Goal: Task Accomplishment & Management: Use online tool/utility

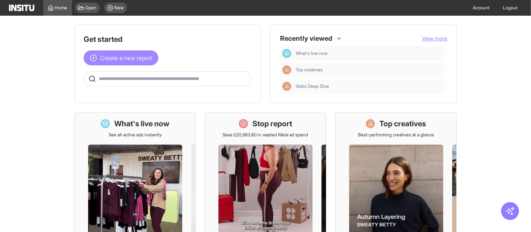
click at [140, 58] on span "Create a new report" at bounding box center [126, 57] width 52 height 9
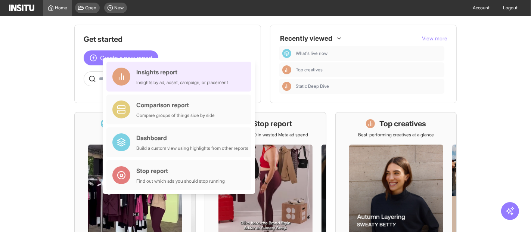
click at [160, 79] on div "Insights report Insights by ad, adset, campaign, or placement" at bounding box center [182, 77] width 92 height 18
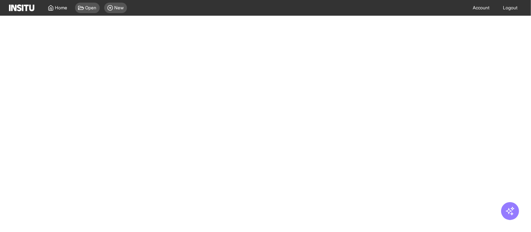
select select "**"
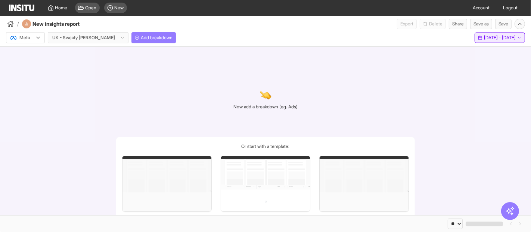
click at [484, 38] on span "[DATE] - [DATE]" at bounding box center [500, 38] width 32 height 6
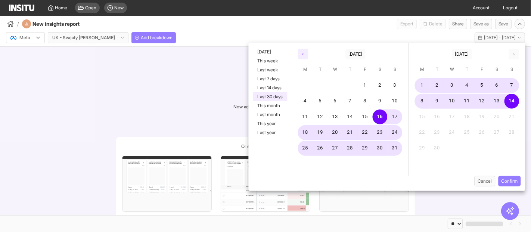
click at [302, 55] on icon "button" at bounding box center [303, 54] width 4 height 4
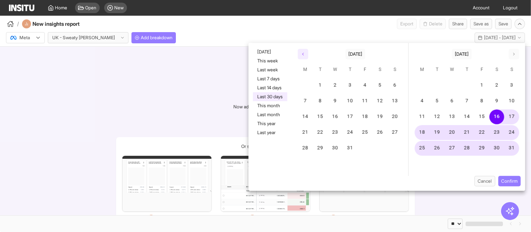
click at [302, 55] on icon "button" at bounding box center [303, 54] width 4 height 4
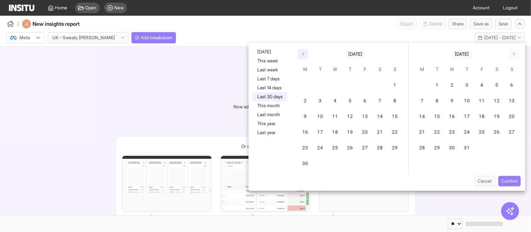
click at [302, 55] on icon "button" at bounding box center [303, 54] width 4 height 4
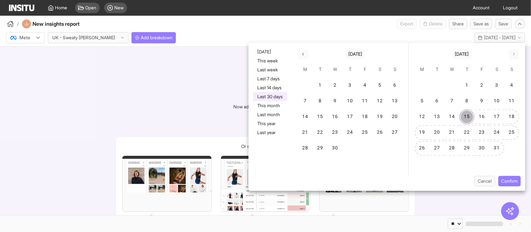
click at [468, 117] on button "15" at bounding box center [467, 116] width 15 height 15
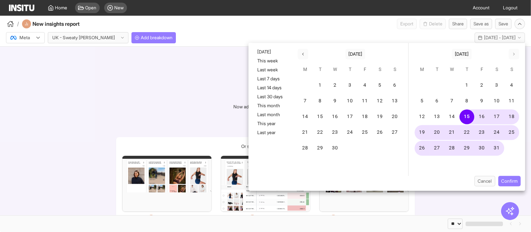
click at [448, 137] on div "21" at bounding box center [451, 132] width 15 height 15
click at [452, 132] on button "21" at bounding box center [452, 132] width 15 height 15
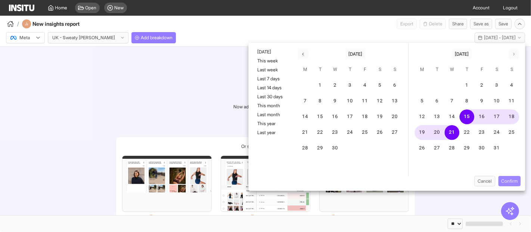
click at [514, 181] on button "Confirm" at bounding box center [509, 181] width 22 height 10
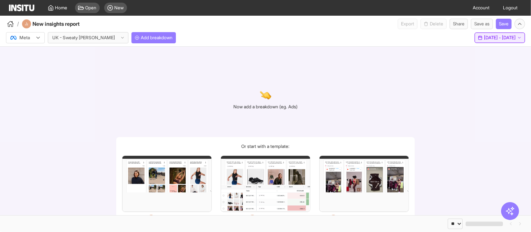
click at [501, 37] on span "15 May 25 - 21 May 25" at bounding box center [500, 38] width 32 height 6
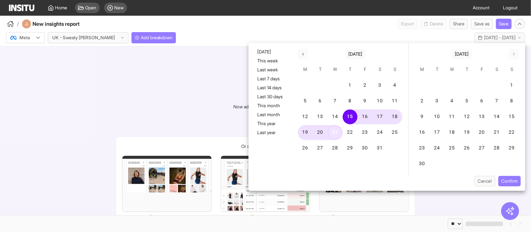
click at [338, 129] on button "21" at bounding box center [335, 132] width 15 height 15
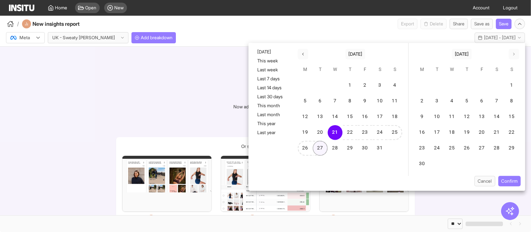
click at [328, 150] on button "27" at bounding box center [320, 148] width 15 height 15
click at [509, 183] on button "Confirm" at bounding box center [509, 181] width 22 height 10
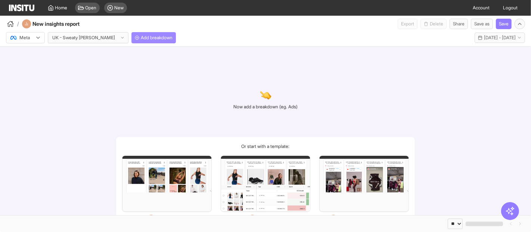
click at [141, 37] on span "Add breakdown" at bounding box center [157, 38] width 32 height 6
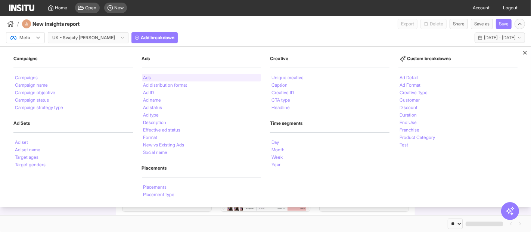
click at [152, 80] on div "Ads" at bounding box center [202, 77] width 120 height 7
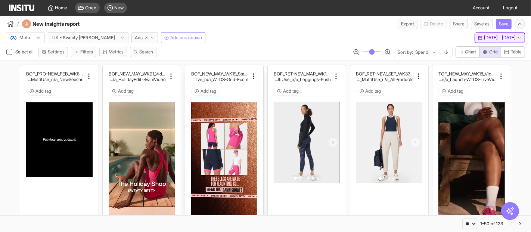
click at [484, 40] on span "21 May 25 - 27 May 25" at bounding box center [500, 38] width 32 height 6
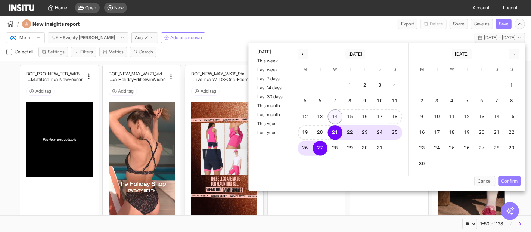
click at [338, 115] on button "14" at bounding box center [335, 116] width 15 height 15
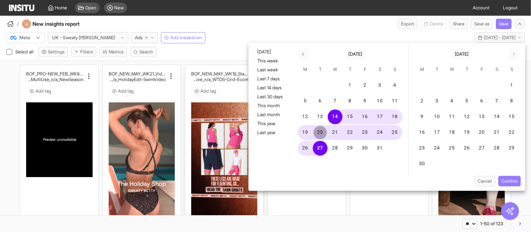
click at [323, 131] on button "20" at bounding box center [320, 132] width 15 height 15
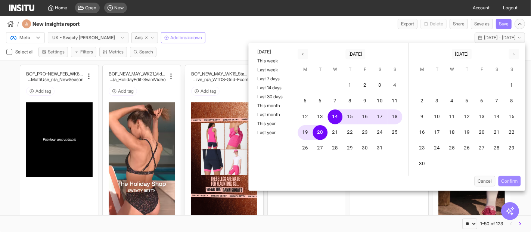
click at [513, 180] on button "Confirm" at bounding box center [509, 181] width 22 height 10
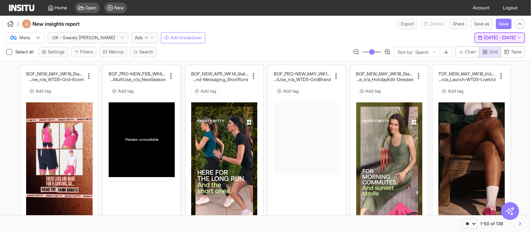
click at [478, 41] on button "Wed 14 - Tue 20 May, 2025 14 May 25 - 20 May 25" at bounding box center [500, 37] width 50 height 10
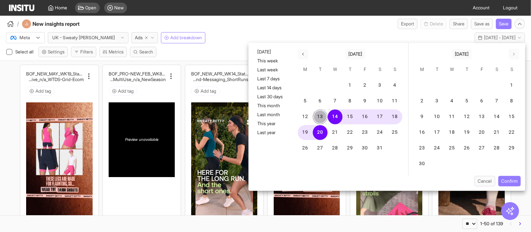
click at [321, 121] on button "13" at bounding box center [320, 116] width 15 height 15
click at [320, 120] on button "13" at bounding box center [320, 116] width 15 height 15
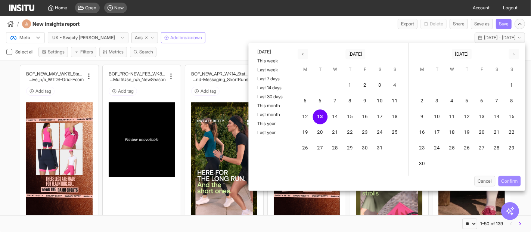
click at [511, 181] on button "Confirm" at bounding box center [509, 181] width 22 height 10
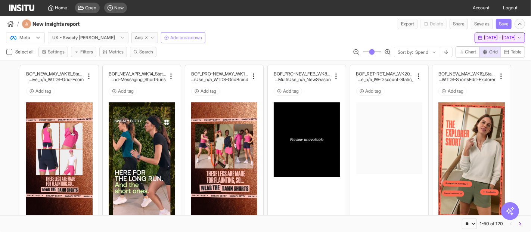
click at [484, 39] on span "13 May 25 - 13 May 25" at bounding box center [500, 38] width 32 height 6
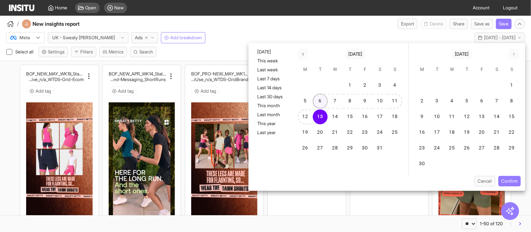
click at [317, 106] on button "6" at bounding box center [320, 101] width 15 height 15
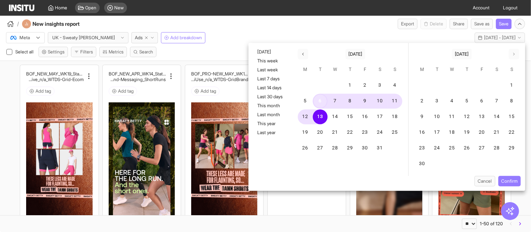
click at [317, 102] on button "6" at bounding box center [320, 101] width 15 height 15
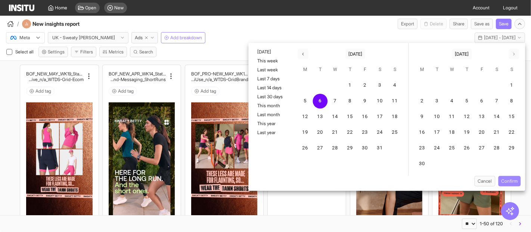
click at [510, 180] on button "Confirm" at bounding box center [509, 181] width 22 height 10
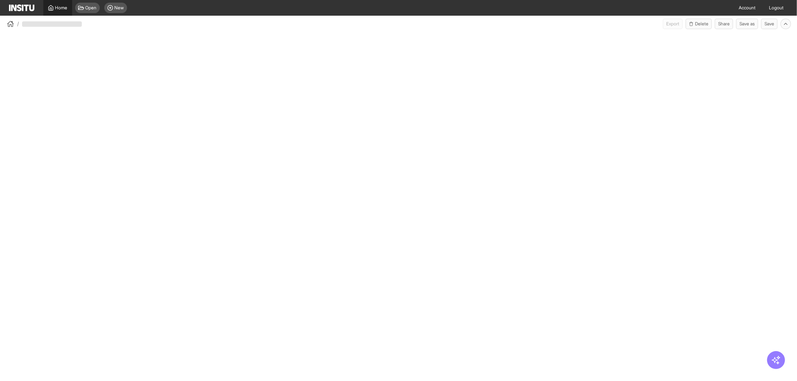
click at [50, 5] on icon at bounding box center [51, 8] width 6 height 6
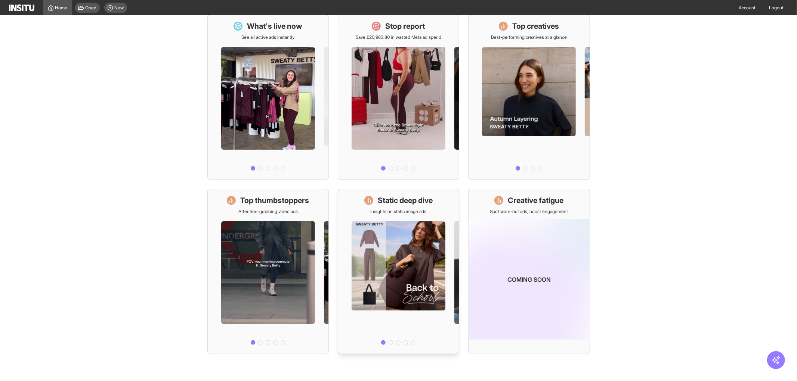
scroll to position [14, 0]
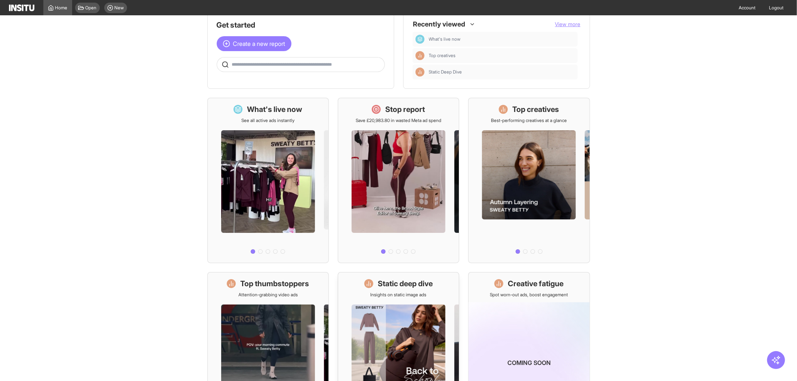
click at [405, 281] on h1 "Static deep dive" at bounding box center [405, 284] width 55 height 10
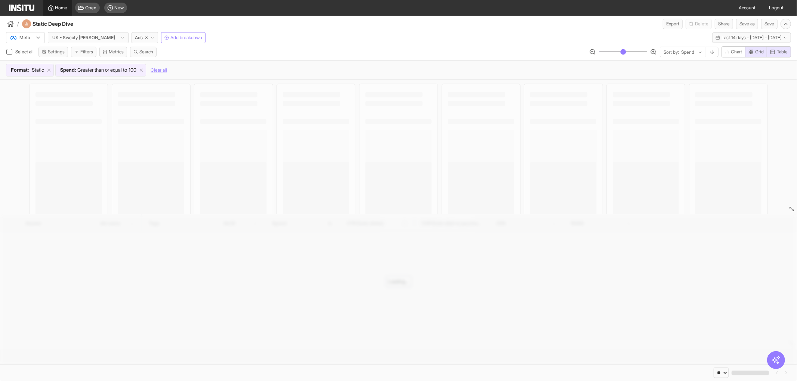
click at [58, 8] on span "Home" at bounding box center [61, 8] width 12 height 6
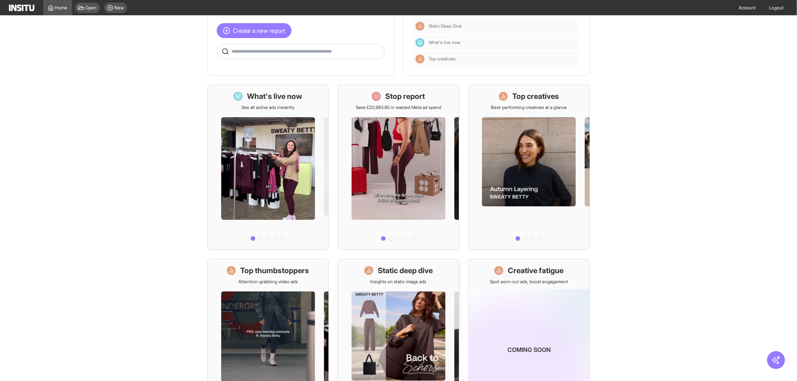
scroll to position [41, 0]
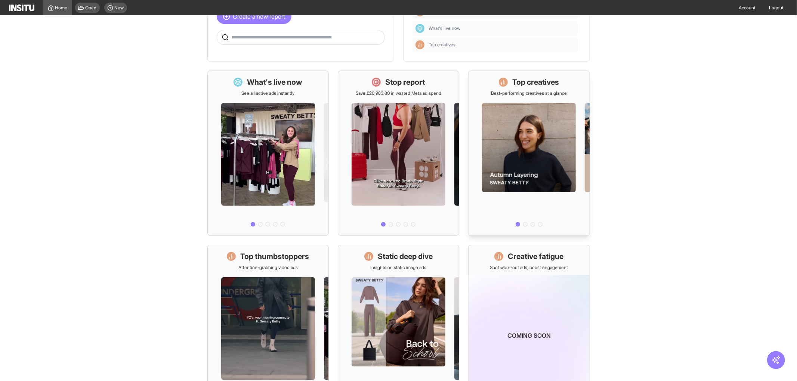
click at [521, 90] on p "Best-performing creatives at a glance" at bounding box center [529, 93] width 76 height 6
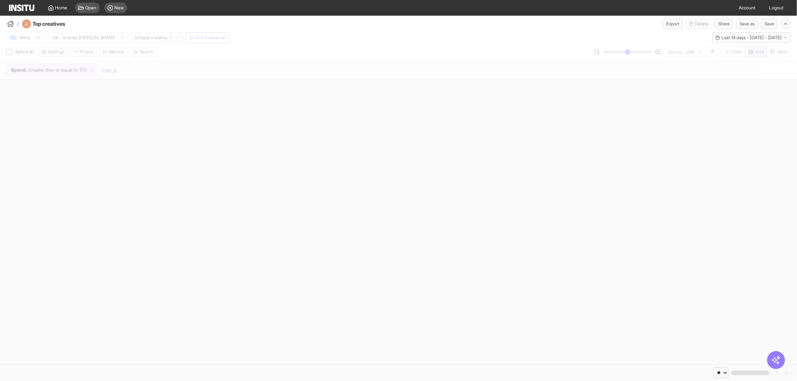
click at [136, 182] on section at bounding box center [398, 222] width 797 height 285
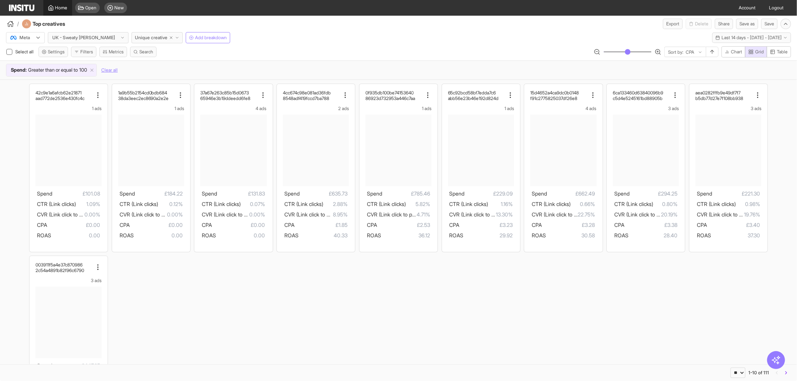
click at [62, 7] on span "Home" at bounding box center [61, 8] width 12 height 6
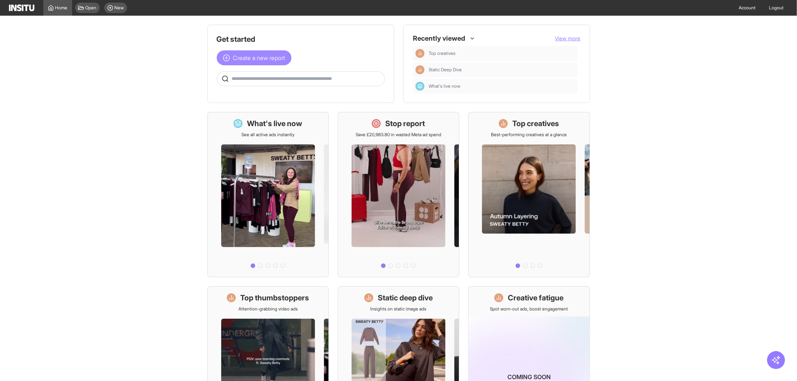
click at [270, 55] on span "Create a new report" at bounding box center [259, 57] width 52 height 9
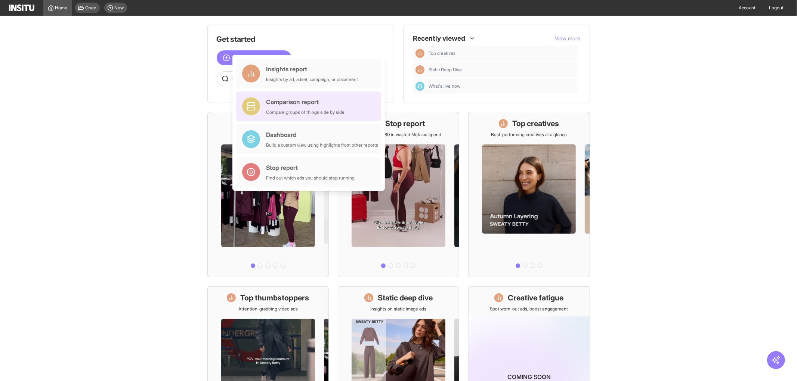
click at [286, 107] on div "Comparison report Compare groups of things side by side" at bounding box center [305, 106] width 78 height 18
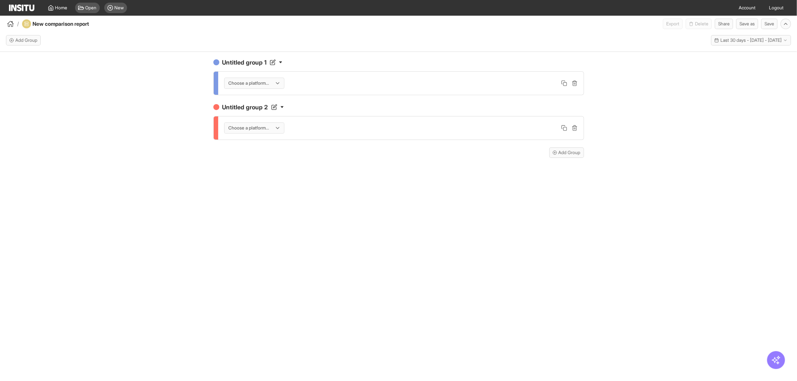
click at [277, 84] on icon at bounding box center [278, 83] width 6 height 6
click at [254, 96] on span "Meta" at bounding box center [255, 99] width 53 height 7
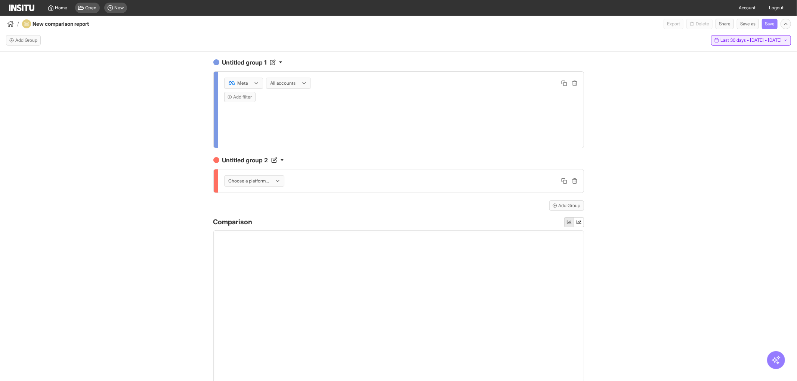
click at [726, 43] on span "Last 30 days - [DATE] - [DATE]" at bounding box center [750, 40] width 61 height 6
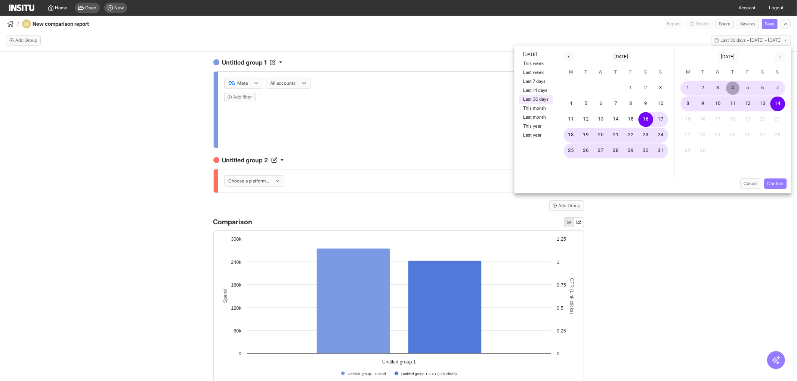
click at [732, 85] on button "4" at bounding box center [732, 88] width 15 height 15
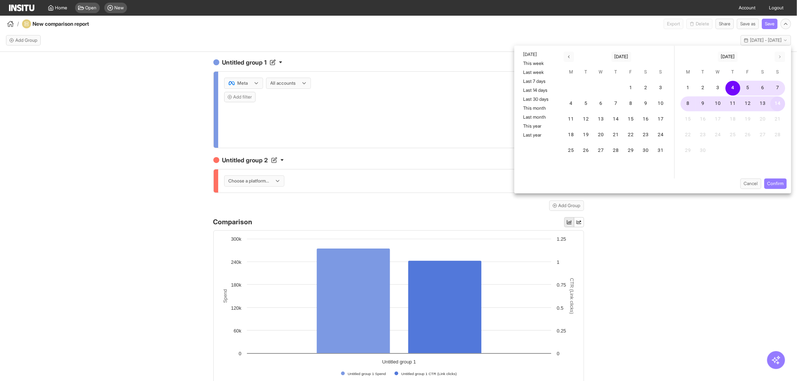
click at [775, 106] on button "14" at bounding box center [777, 103] width 15 height 15
click at [771, 183] on button "Confirm" at bounding box center [775, 184] width 22 height 10
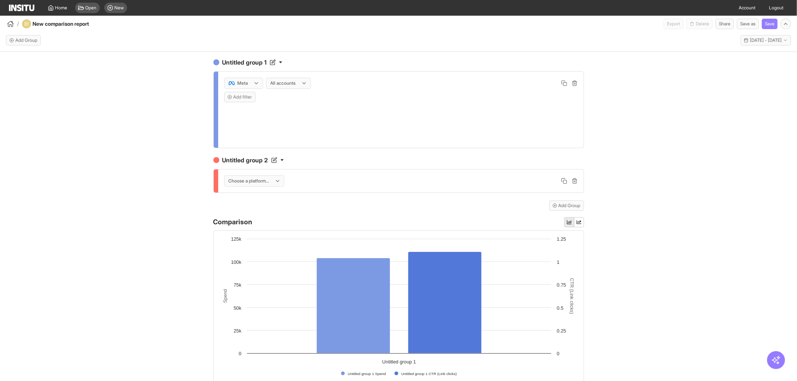
click at [288, 84] on div at bounding box center [283, 83] width 27 height 7
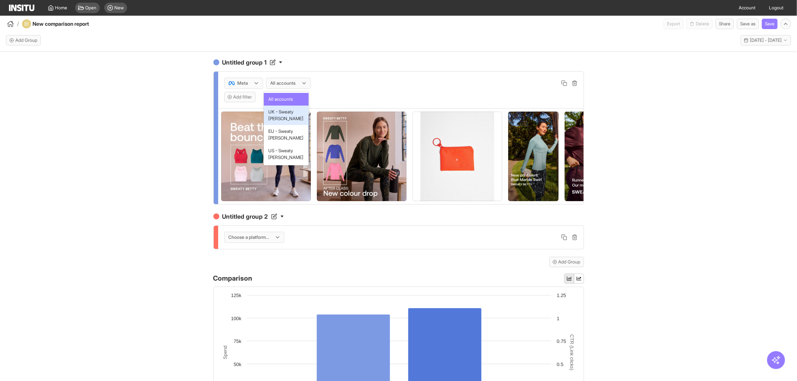
click at [284, 111] on span "UK - Sweaty [PERSON_NAME]" at bounding box center [286, 115] width 36 height 13
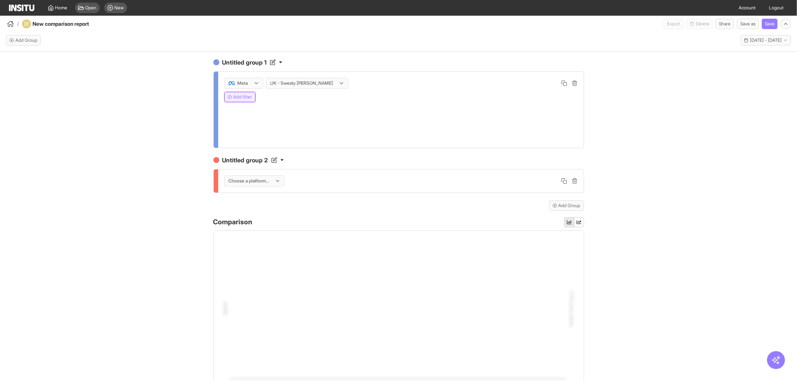
click at [236, 97] on button "Add filter" at bounding box center [239, 97] width 31 height 10
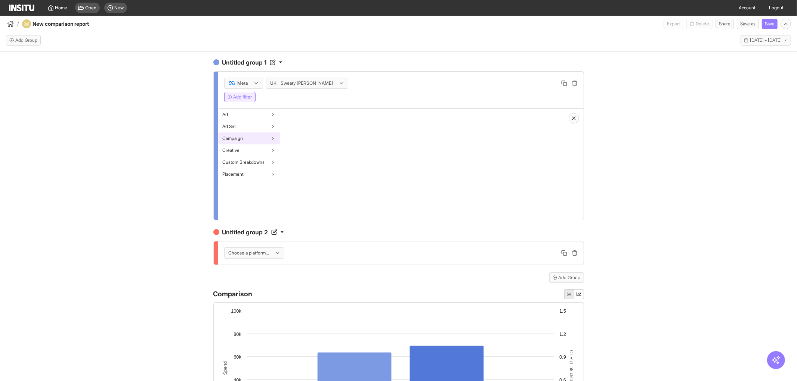
click at [244, 138] on div "Campaign" at bounding box center [249, 139] width 62 height 12
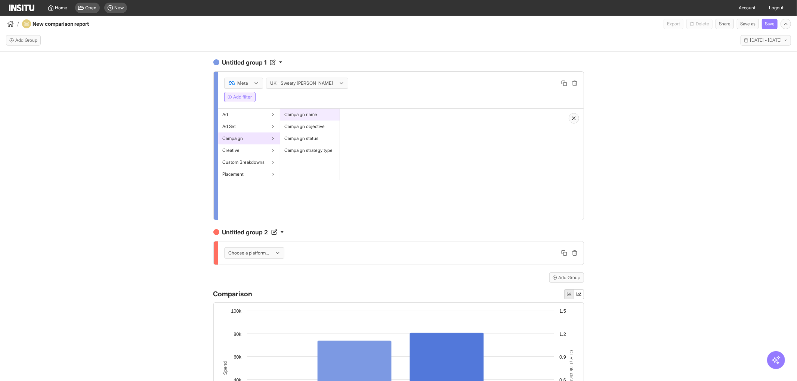
click at [299, 115] on span "Campaign name" at bounding box center [301, 115] width 33 height 6
click at [365, 121] on div at bounding box center [365, 120] width 30 height 9
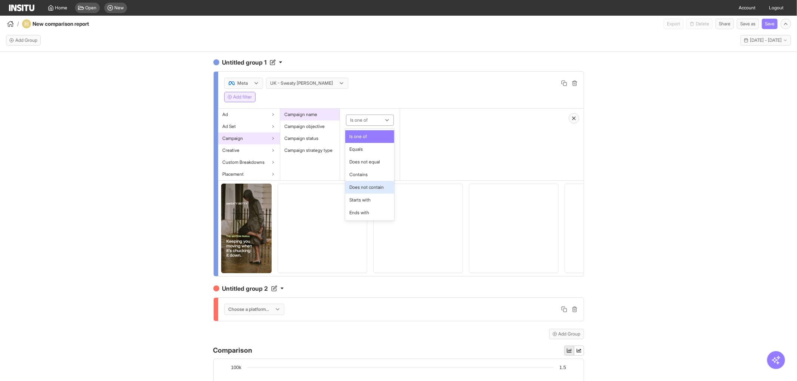
click at [369, 176] on span "Contains" at bounding box center [370, 174] width 40 height 7
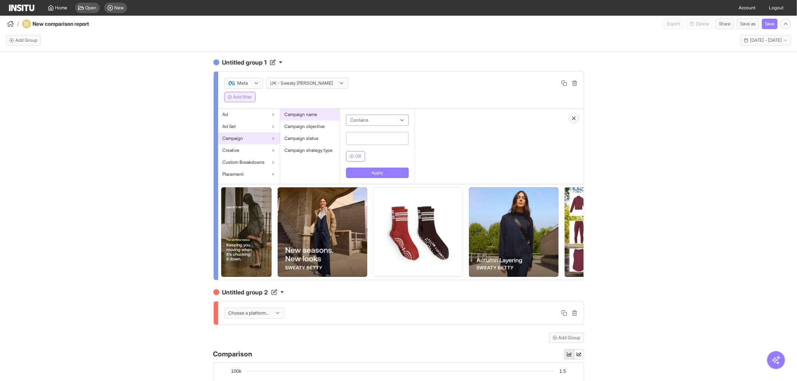
click at [365, 141] on input "text" at bounding box center [377, 138] width 63 height 13
type input "*****"
click at [399, 175] on button "Apply" at bounding box center [377, 173] width 63 height 10
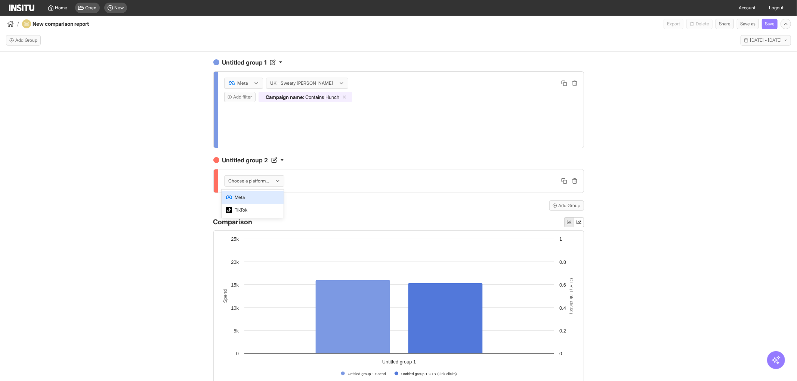
click at [244, 180] on div at bounding box center [249, 180] width 42 height 7
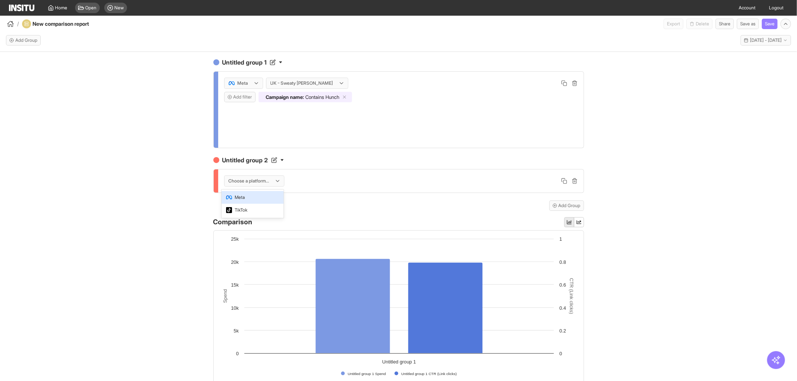
click at [253, 202] on div "Meta" at bounding box center [253, 197] width 62 height 13
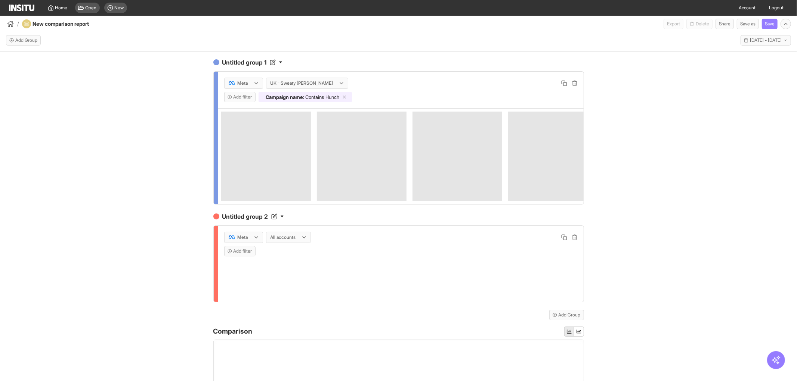
click at [285, 241] on div at bounding box center [283, 237] width 27 height 7
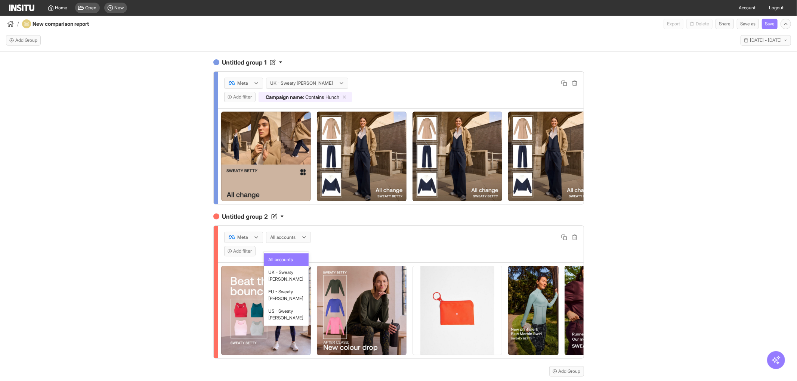
click at [287, 277] on span "UK - Sweaty [PERSON_NAME]" at bounding box center [286, 275] width 36 height 13
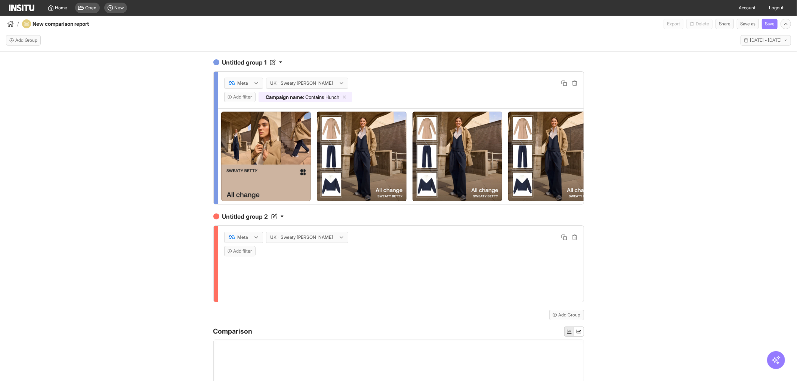
click at [176, 268] on div "Untitled group 1 Meta UK - Sweaty [PERSON_NAME] Add filter Campaign name : Cont…" at bounding box center [398, 223] width 797 height 343
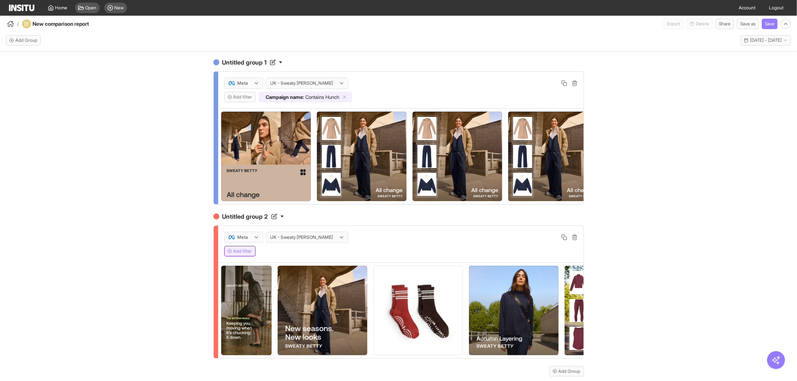
scroll to position [83, 0]
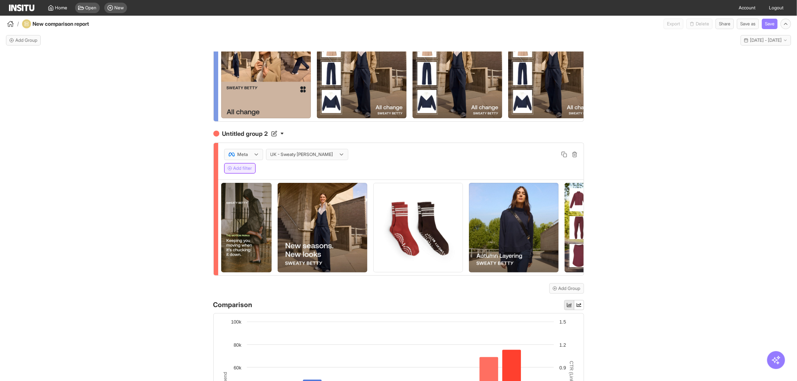
click at [235, 174] on button "Add filter" at bounding box center [239, 168] width 31 height 10
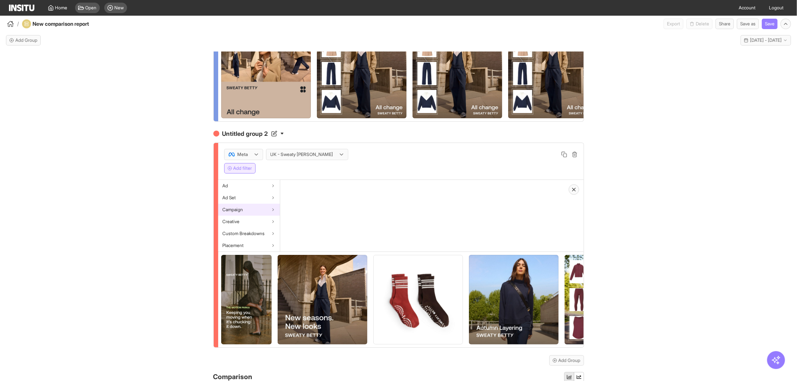
click at [251, 212] on div "Campaign" at bounding box center [249, 210] width 62 height 12
click at [299, 189] on span "Campaign name" at bounding box center [301, 186] width 33 height 6
click at [365, 196] on div at bounding box center [365, 191] width 30 height 9
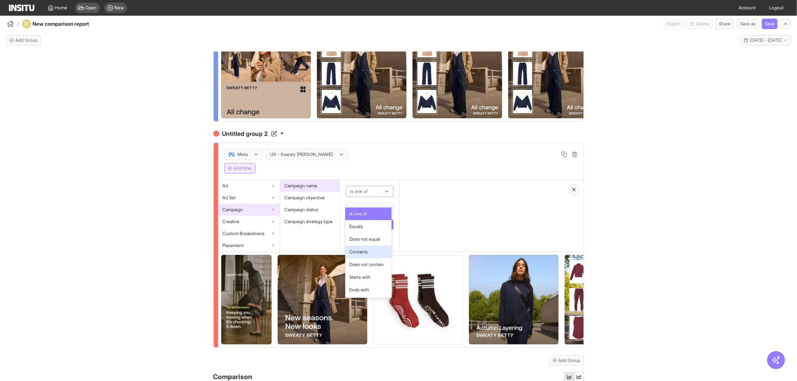
click at [367, 251] on span "Contains" at bounding box center [359, 252] width 18 height 7
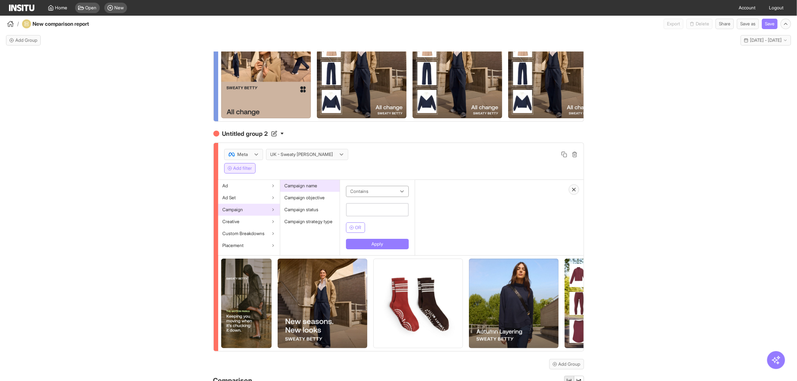
click at [371, 217] on input "text" at bounding box center [377, 209] width 63 height 13
type input "****"
click at [378, 250] on button "Apply" at bounding box center [377, 244] width 63 height 10
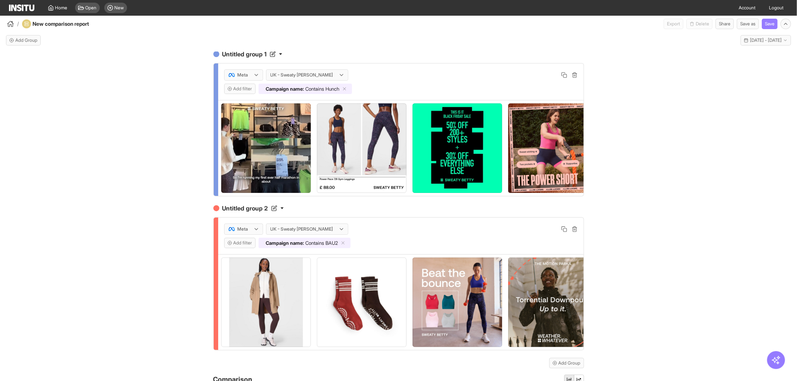
scroll to position [0, 0]
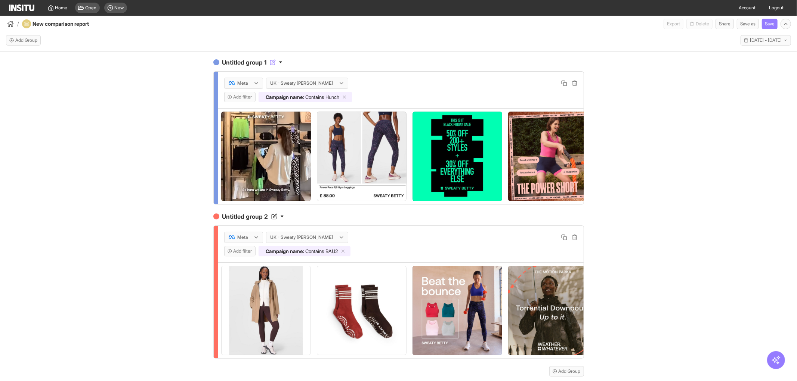
click at [270, 60] on icon at bounding box center [273, 62] width 6 height 6
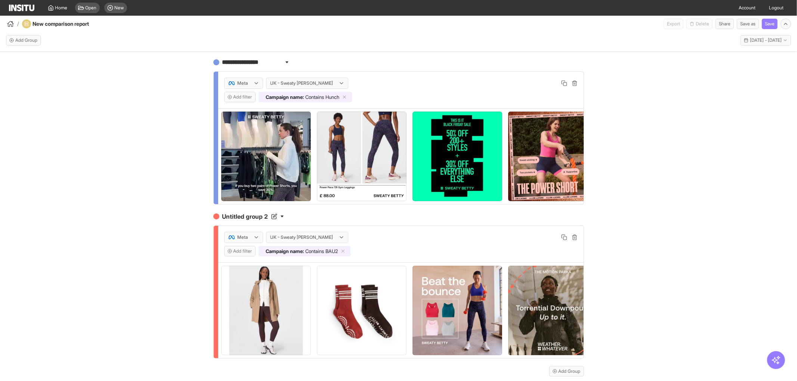
drag, startPoint x: 271, startPoint y: 61, endPoint x: 120, endPoint y: 46, distance: 152.1
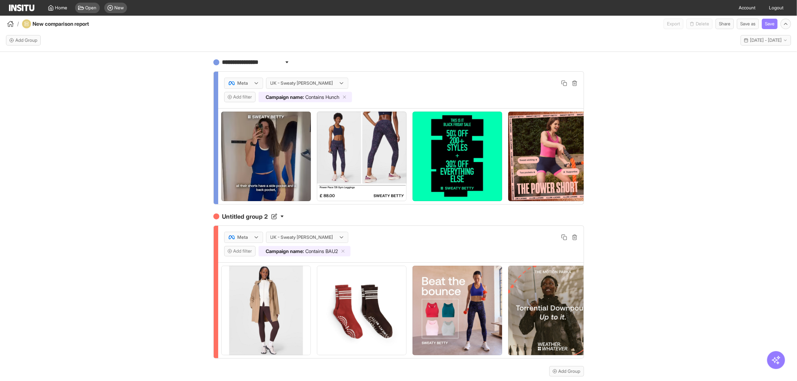
click at [120, 46] on div "**********" at bounding box center [398, 212] width 797 height 366
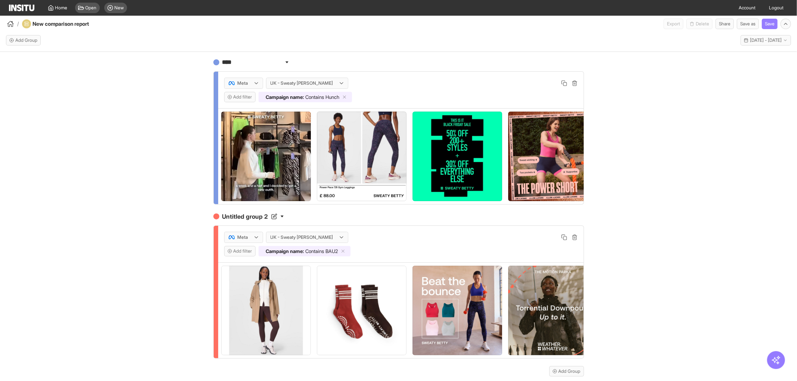
type input "*****"
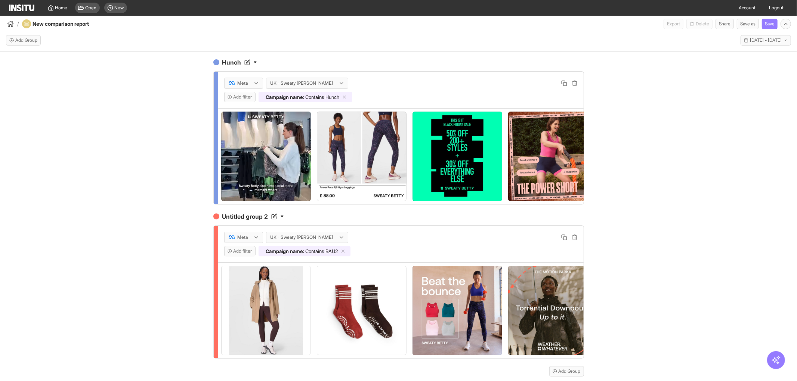
click at [100, 105] on div "Hunch Meta UK - Sweaty [PERSON_NAME] Add filter Campaign name : Contains Hunch …" at bounding box center [398, 223] width 797 height 343
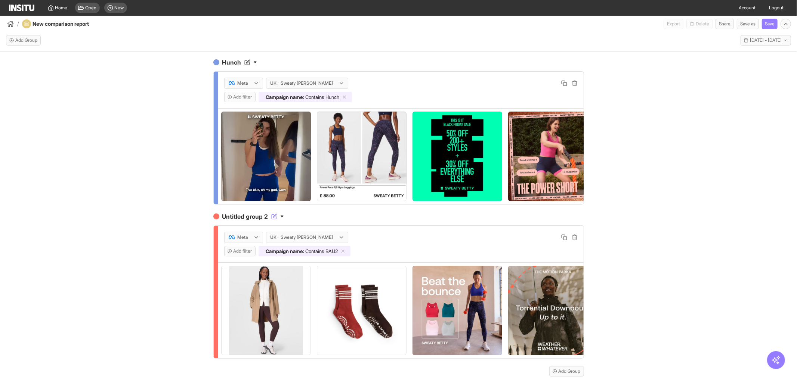
click at [271, 219] on h4 "Untitled group 2" at bounding box center [398, 216] width 371 height 9
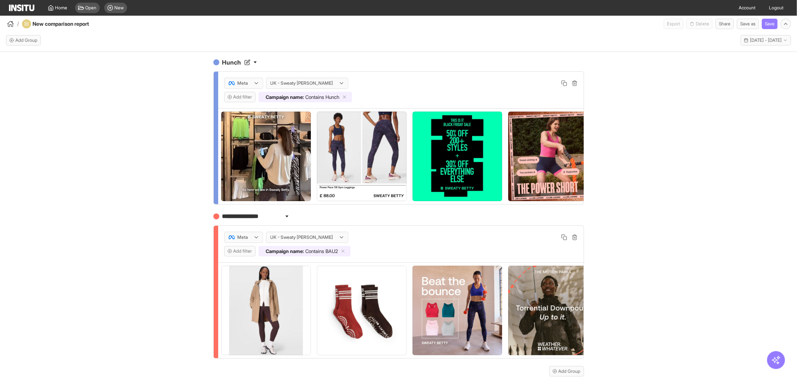
drag, startPoint x: 275, startPoint y: 225, endPoint x: 147, endPoint y: 208, distance: 128.9
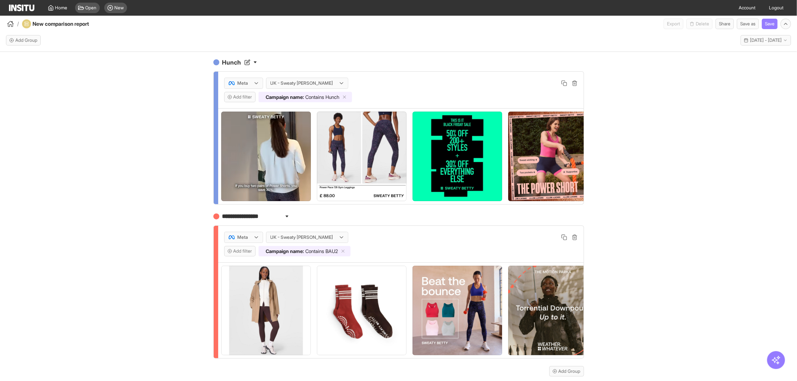
click at [147, 208] on div "**********" at bounding box center [398, 223] width 797 height 343
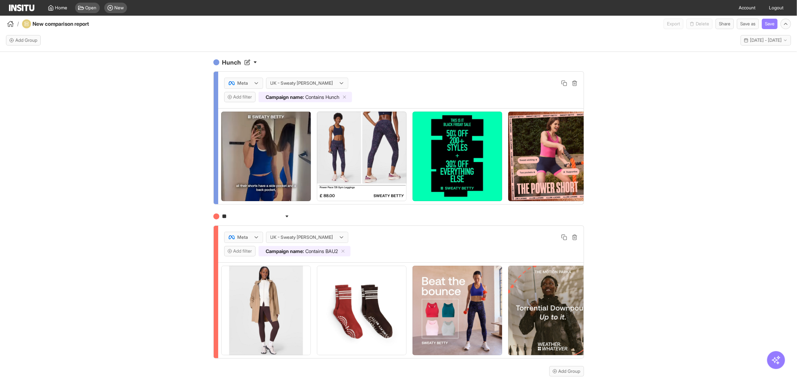
type input "***"
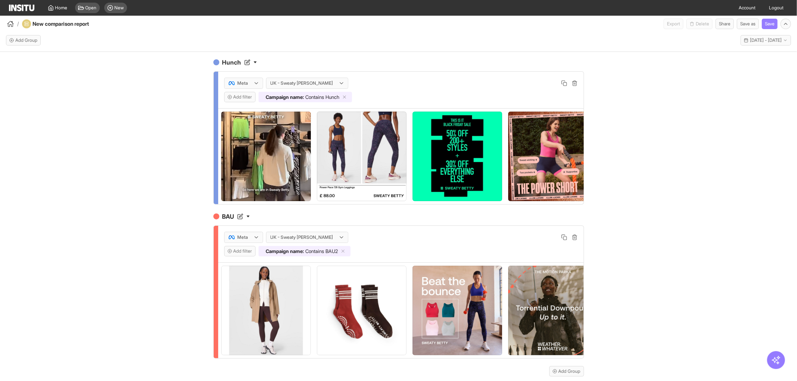
click at [147, 208] on div "Hunch Meta UK - Sweaty [PERSON_NAME] Add filter Campaign name : Contains Hunch …" at bounding box center [398, 223] width 797 height 343
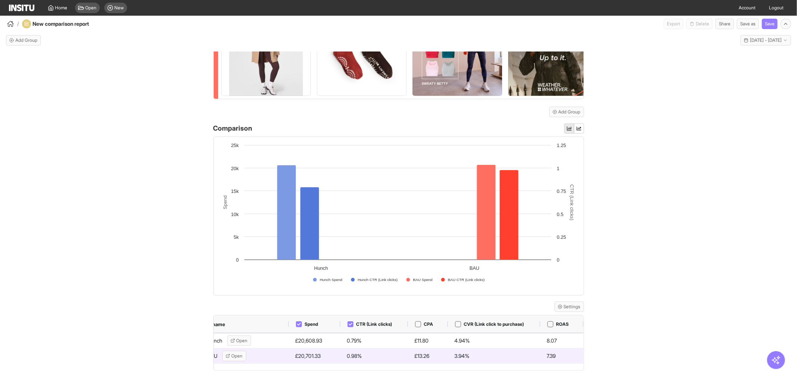
scroll to position [0, 24]
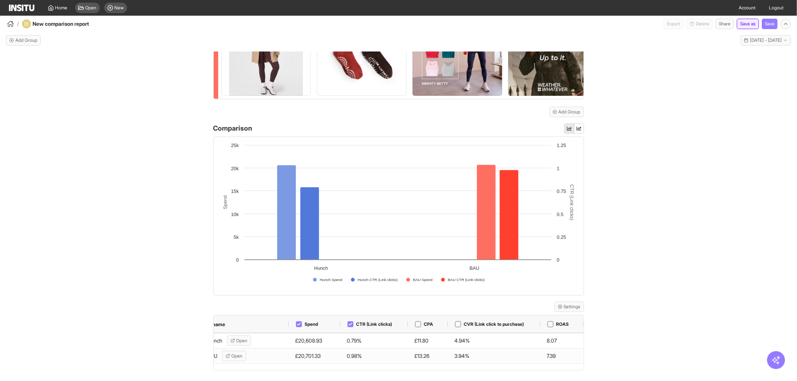
click at [748, 22] on button "Save as" at bounding box center [748, 24] width 22 height 10
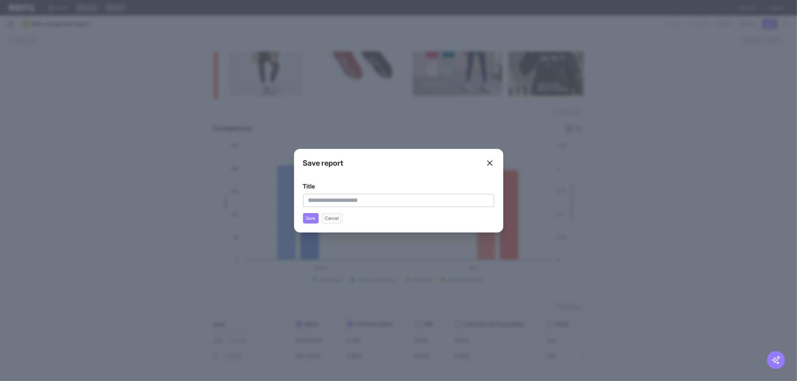
click at [348, 201] on input "Title" at bounding box center [398, 200] width 191 height 13
type input "**********"
click at [308, 217] on button "Save" at bounding box center [311, 218] width 16 height 10
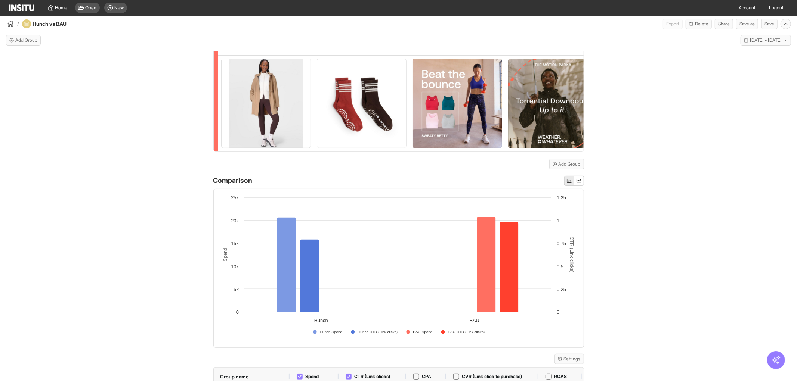
scroll to position [266, 0]
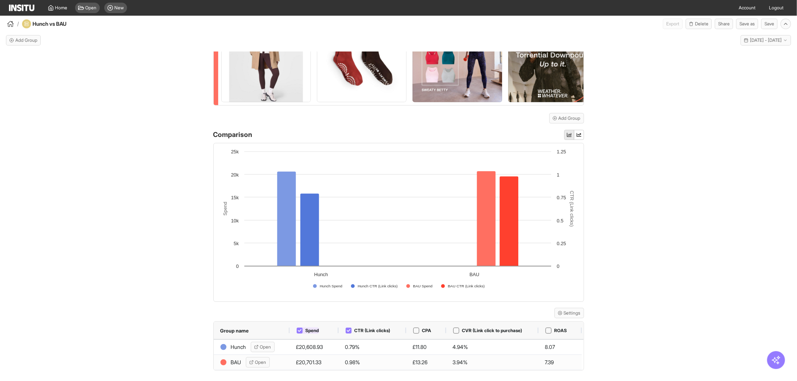
click at [298, 331] on icon at bounding box center [300, 331] width 4 height 4
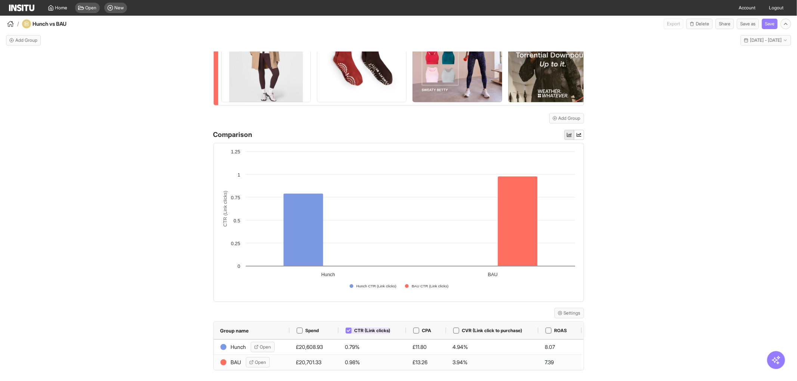
click at [347, 331] on icon at bounding box center [349, 330] width 4 height 3
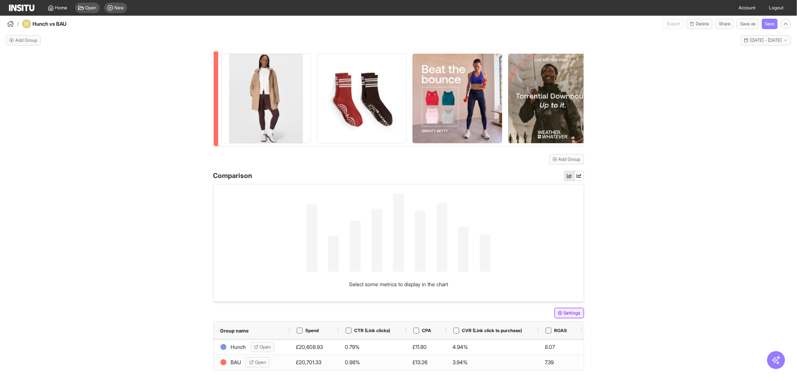
click at [566, 311] on button "Settings" at bounding box center [569, 313] width 30 height 10
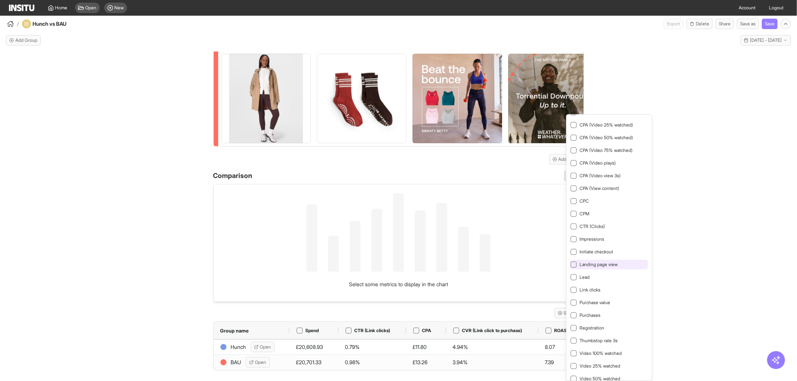
scroll to position [207, 0]
click at [604, 268] on div "Link clicks" at bounding box center [609, 265] width 78 height 10
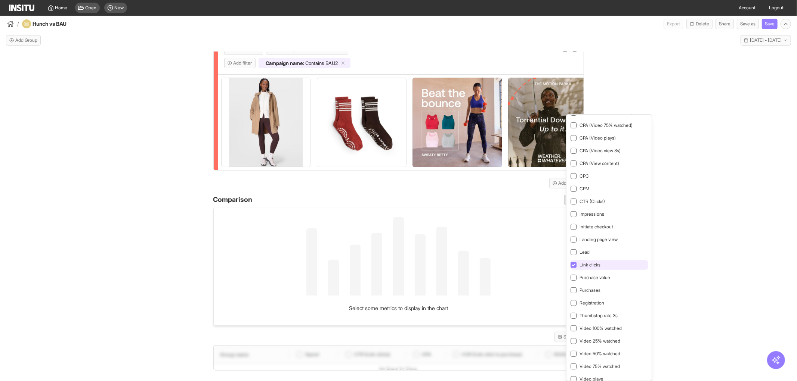
scroll to position [201, 0]
click at [701, 275] on div "Hunch Meta UK - Sweaty [PERSON_NAME] Add filter Campaign name : Contains Hunch …" at bounding box center [398, 223] width 797 height 343
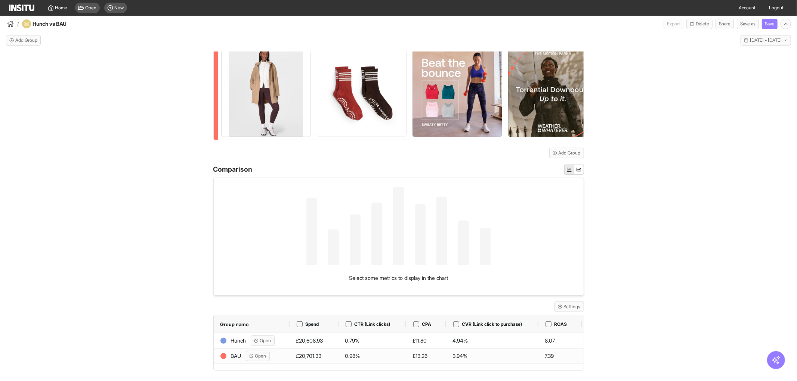
scroll to position [0, 73]
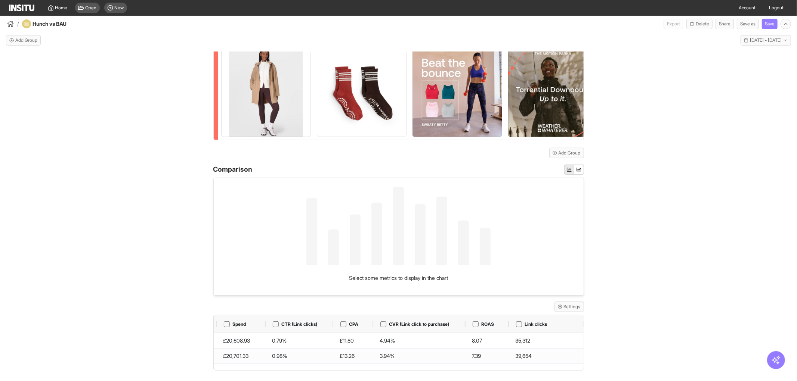
click at [641, 351] on div "Hunch Meta UK - Sweaty [PERSON_NAME] Add filter Campaign name : Contains Hunch …" at bounding box center [398, 223] width 797 height 343
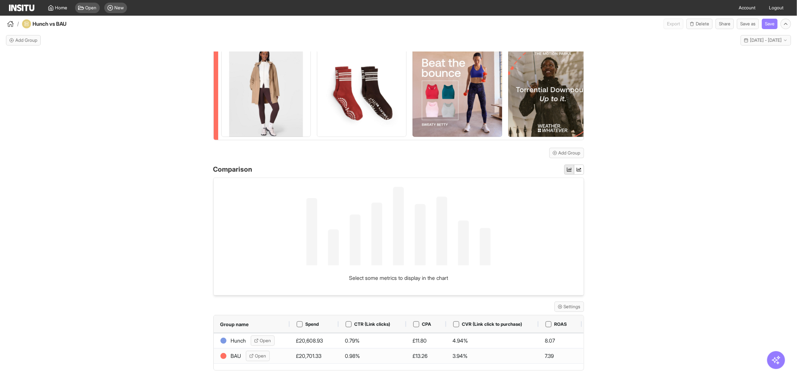
click at [52, 286] on div "Hunch Meta UK - Sweaty [PERSON_NAME] Add filter Campaign name : Contains Hunch …" at bounding box center [398, 223] width 797 height 343
